Goal: Communication & Community: Answer question/provide support

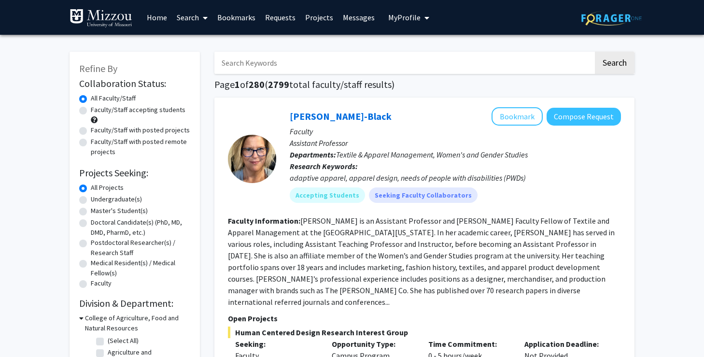
click at [348, 18] on link "Messages" at bounding box center [359, 17] width 42 height 34
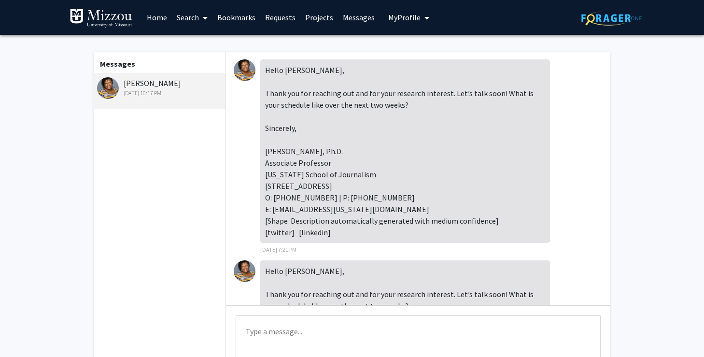
scroll to position [411, 0]
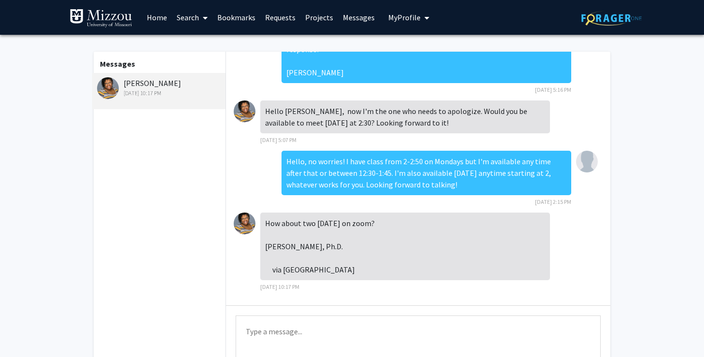
click at [283, 331] on textarea "Type a message" at bounding box center [418, 337] width 365 height 43
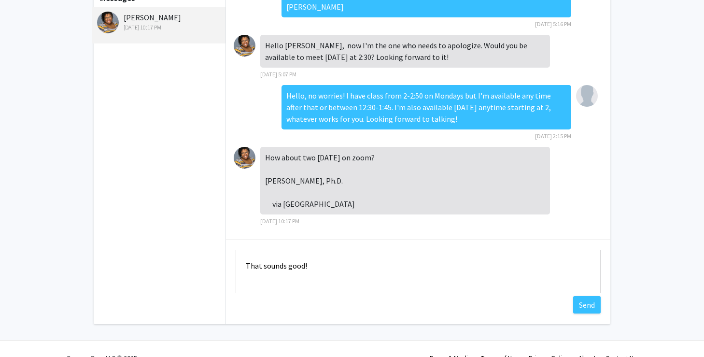
scroll to position [84, 0]
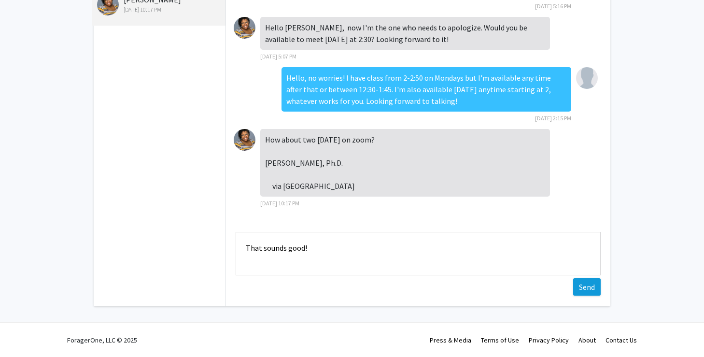
type textarea "That sounds good!"
click at [580, 284] on button "Send" at bounding box center [588, 286] width 28 height 17
